Goal: Book appointment/travel/reservation

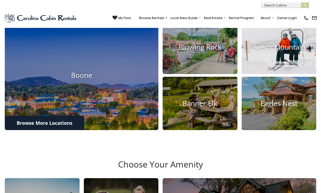
scroll to position [172, 0]
click at [293, 51] on h4 "Beech Mountain" at bounding box center [279, 47] width 75 height 8
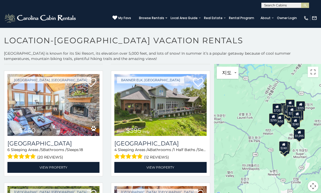
scroll to position [566, 0]
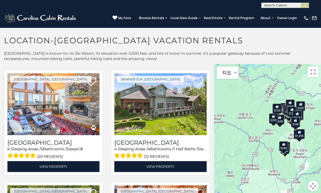
click at [284, 6] on input "text" at bounding box center [285, 6] width 46 height 5
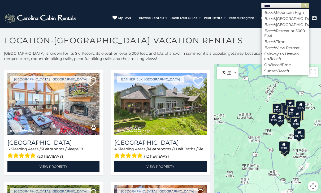
type input "*****"
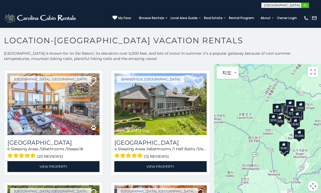
click at [307, 4] on img "submit" at bounding box center [305, 5] width 4 height 4
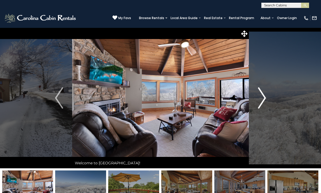
click at [267, 98] on button "Next" at bounding box center [262, 98] width 27 height 141
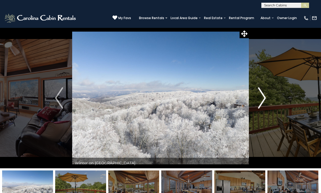
click at [262, 97] on img "Next" at bounding box center [262, 97] width 8 height 21
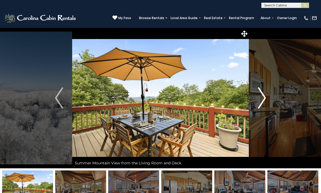
click at [265, 98] on img "Next" at bounding box center [262, 97] width 8 height 21
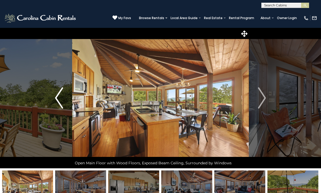
click at [56, 105] on img "Previous" at bounding box center [59, 97] width 8 height 21
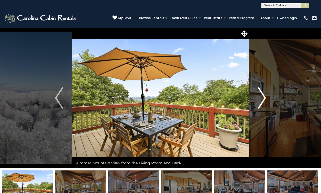
click at [263, 103] on img "Next" at bounding box center [262, 97] width 8 height 21
